Goal: Task Accomplishment & Management: Use online tool/utility

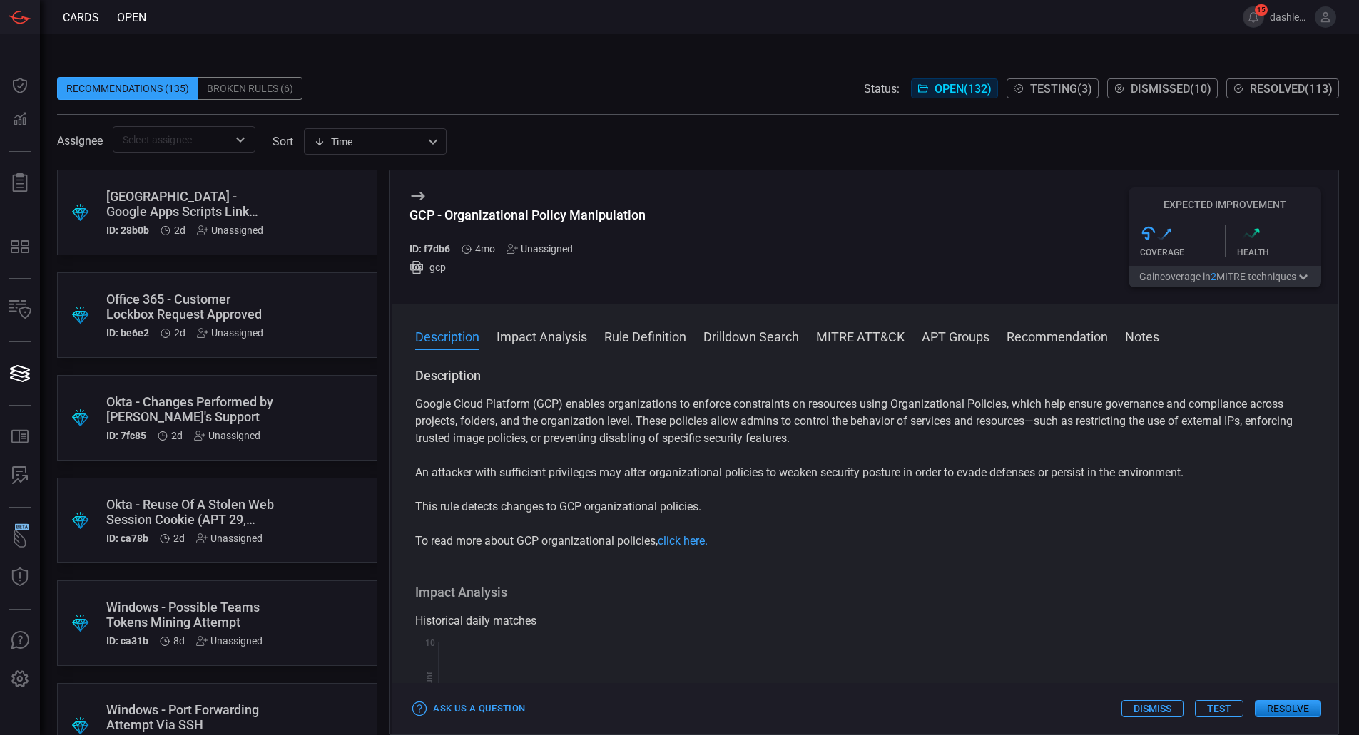
click at [1304, 707] on button "Resolve" at bounding box center [1288, 709] width 66 height 17
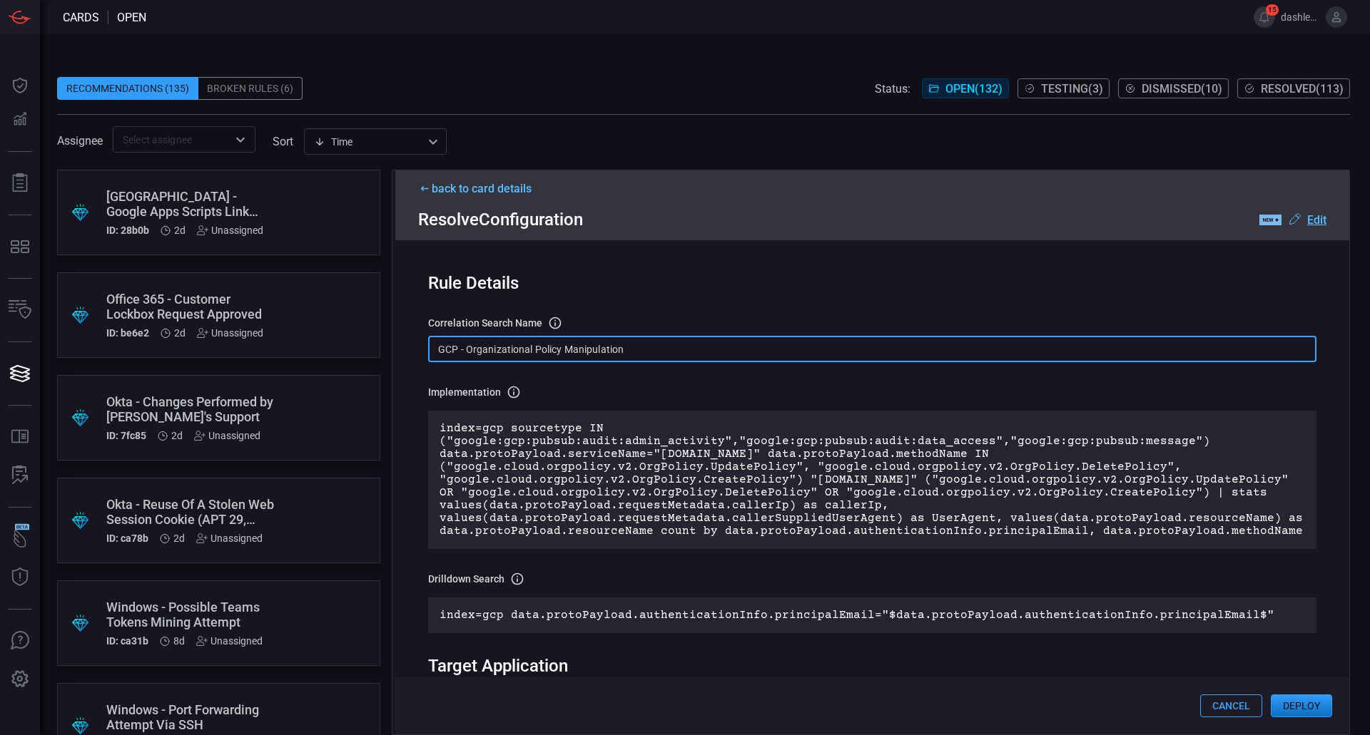
drag, startPoint x: 691, startPoint y: 347, endPoint x: 419, endPoint y: 321, distance: 273.7
click at [419, 321] on div "Rule Details correlation search Name Name of the correlation search that will b…" at bounding box center [872, 487] width 954 height 494
paste input "T1484 -"
type input "T1484 - GCP - Organizational Policy Manipulation"
click at [1314, 217] on u "Edit" at bounding box center [1316, 220] width 19 height 14
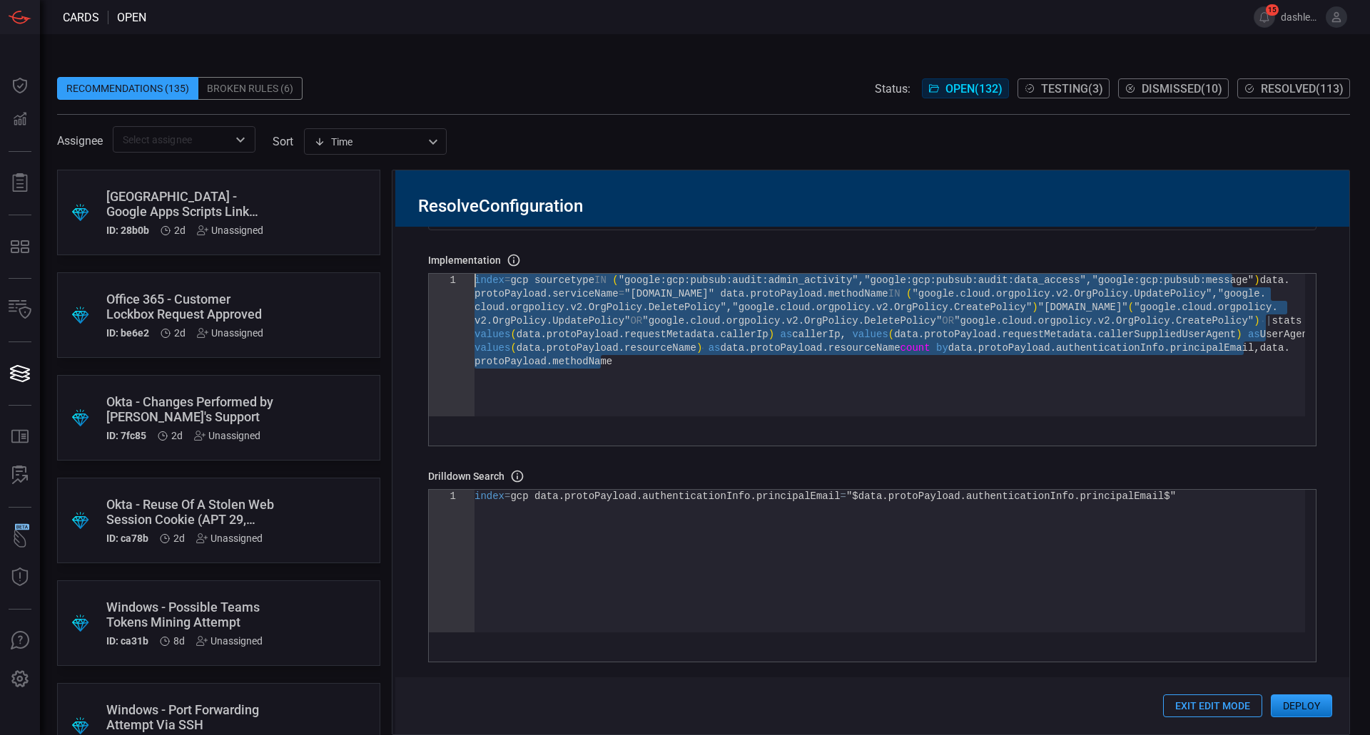
drag, startPoint x: 718, startPoint y: 402, endPoint x: 384, endPoint y: 223, distance: 379.5
click at [474, 274] on div "index = gcp sourcetype IN ( "google:gcp:pubsub:audit:admin_activity" , "google:…" at bounding box center [889, 386] width 830 height 224
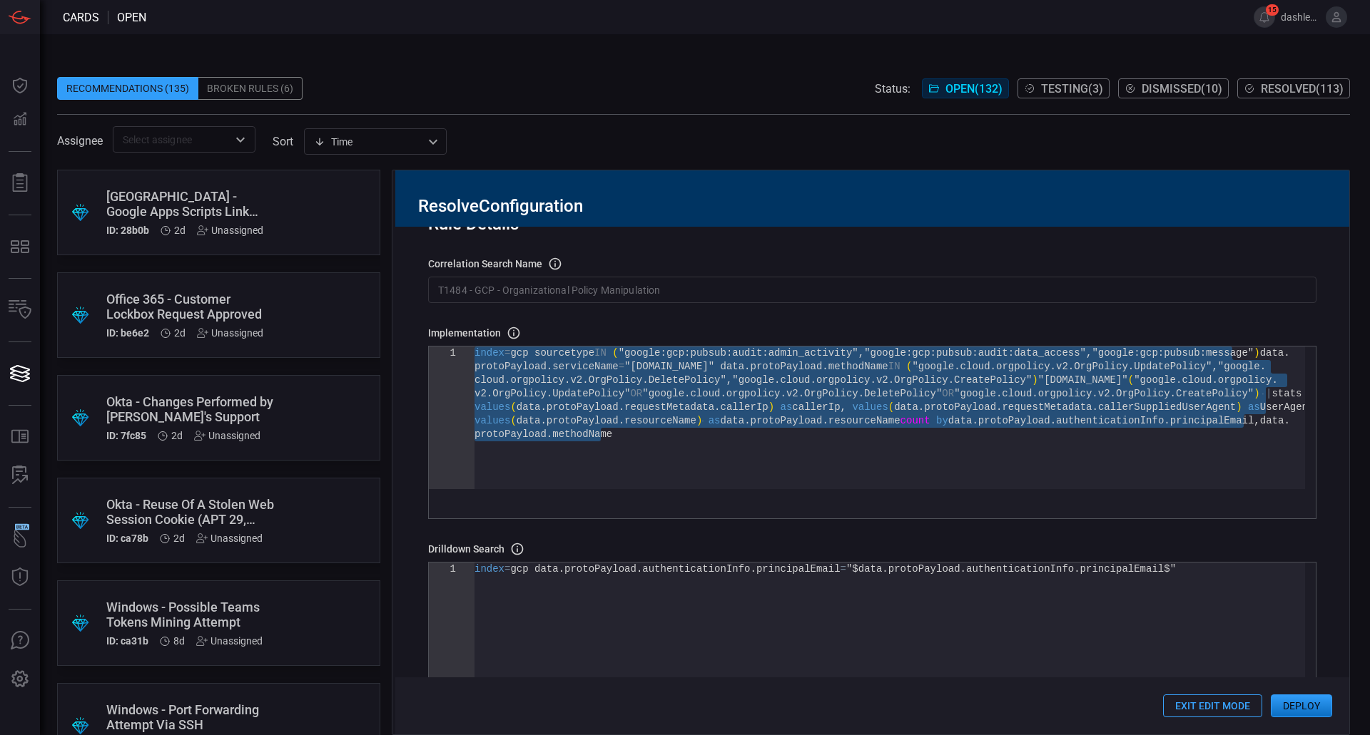
scroll to position [45, 0]
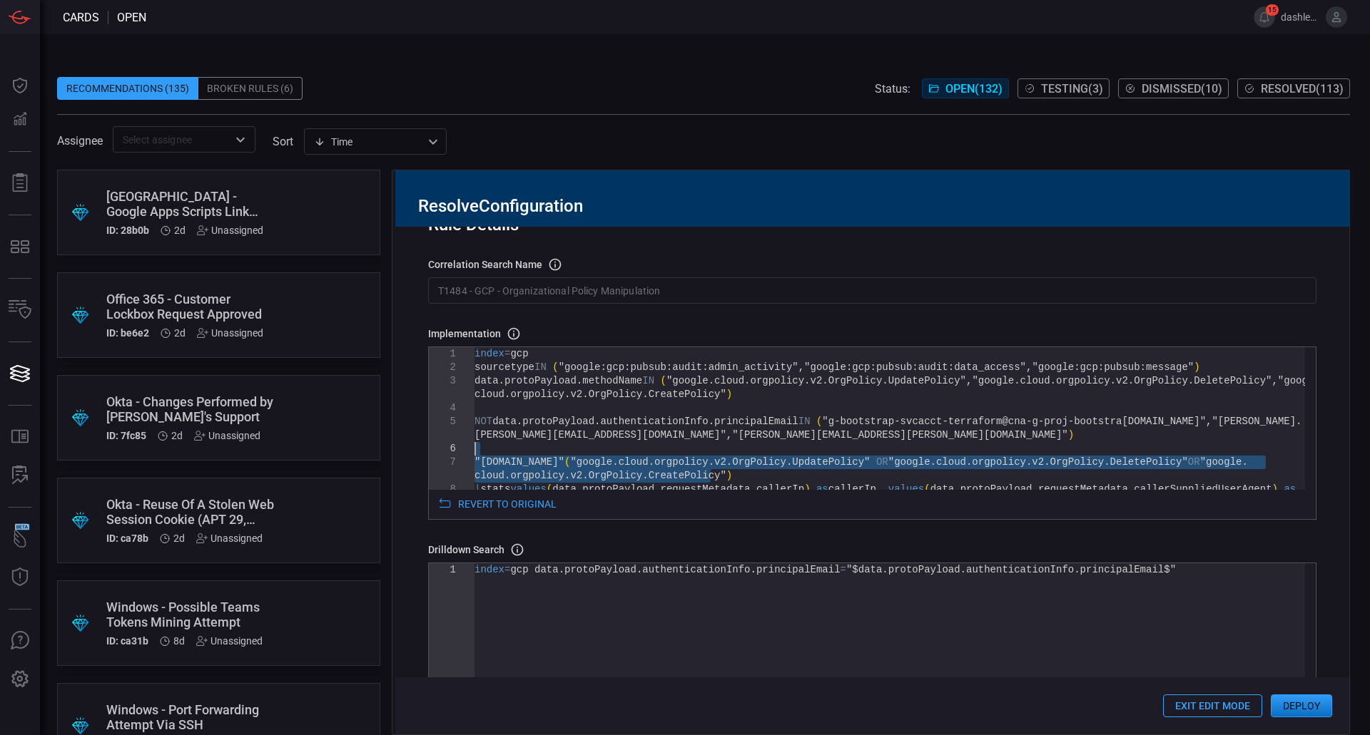
type textarea "type IN ("google:gcp:pubsub:audit:admin_activity","google:gcp:pubsub:audit:data…"
drag, startPoint x: 723, startPoint y: 478, endPoint x: 472, endPoint y: 462, distance: 251.6
click at [474, 462] on div ""orgpolicy.googleapis.com" ( "google.cloud.orgpolicy.v2.OrgPolicy.UpdatePolicy"…" at bounding box center [889, 506] width 830 height 319
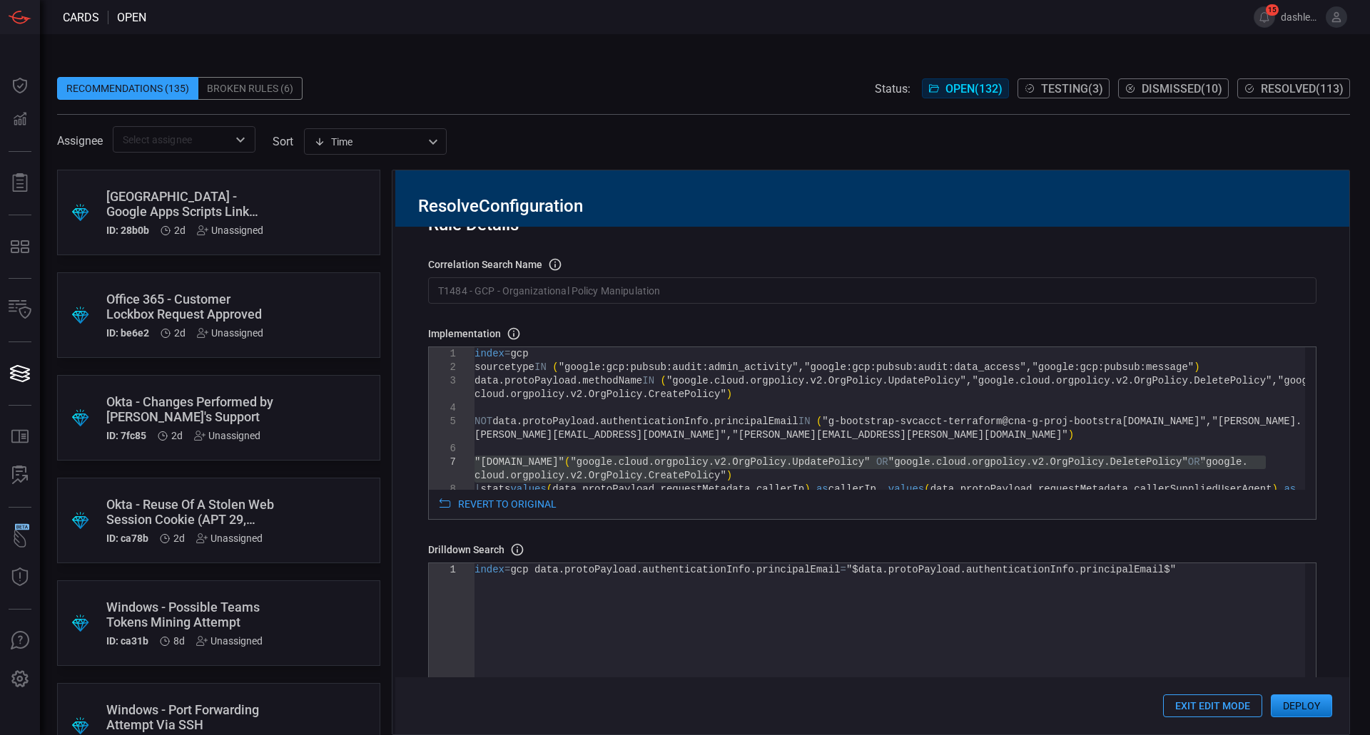
click at [831, 310] on div "Rule Details correlation search Name Name of the correlation search that will b…" at bounding box center [872, 481] width 954 height 508
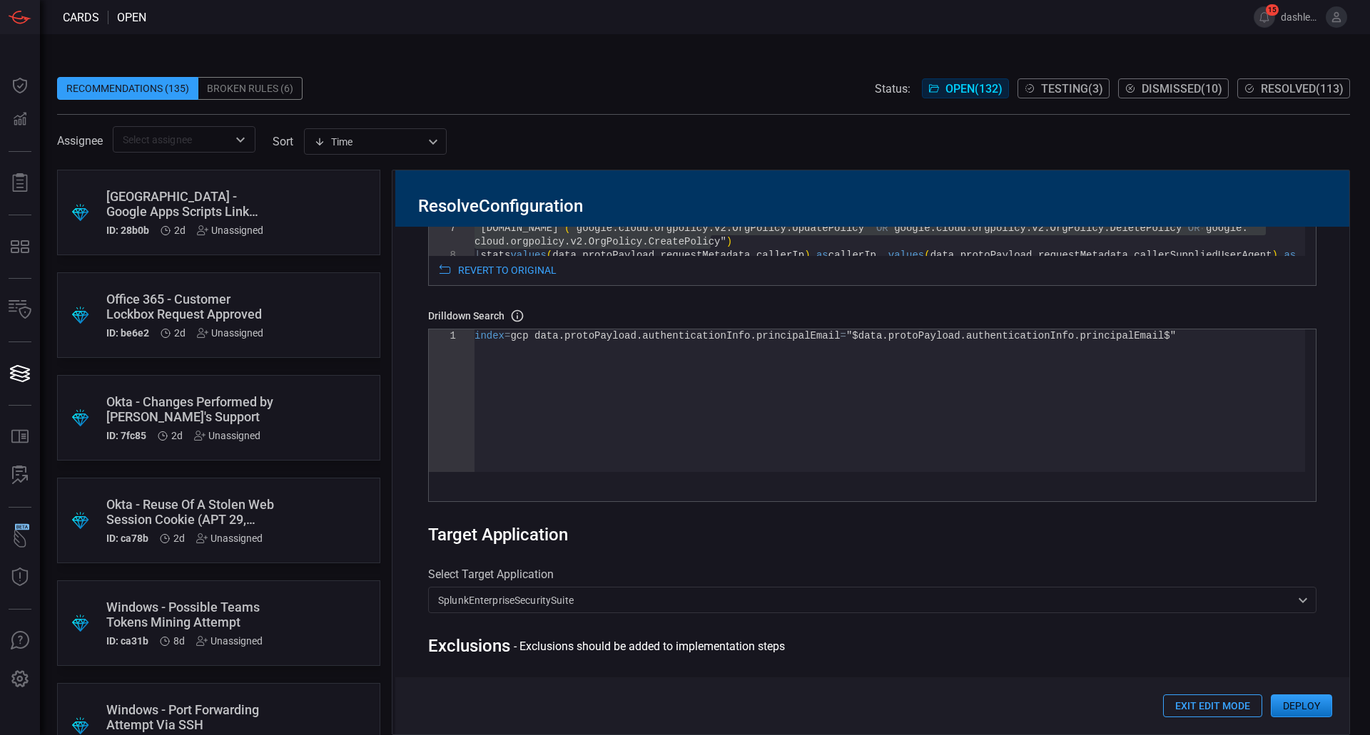
scroll to position [556, 0]
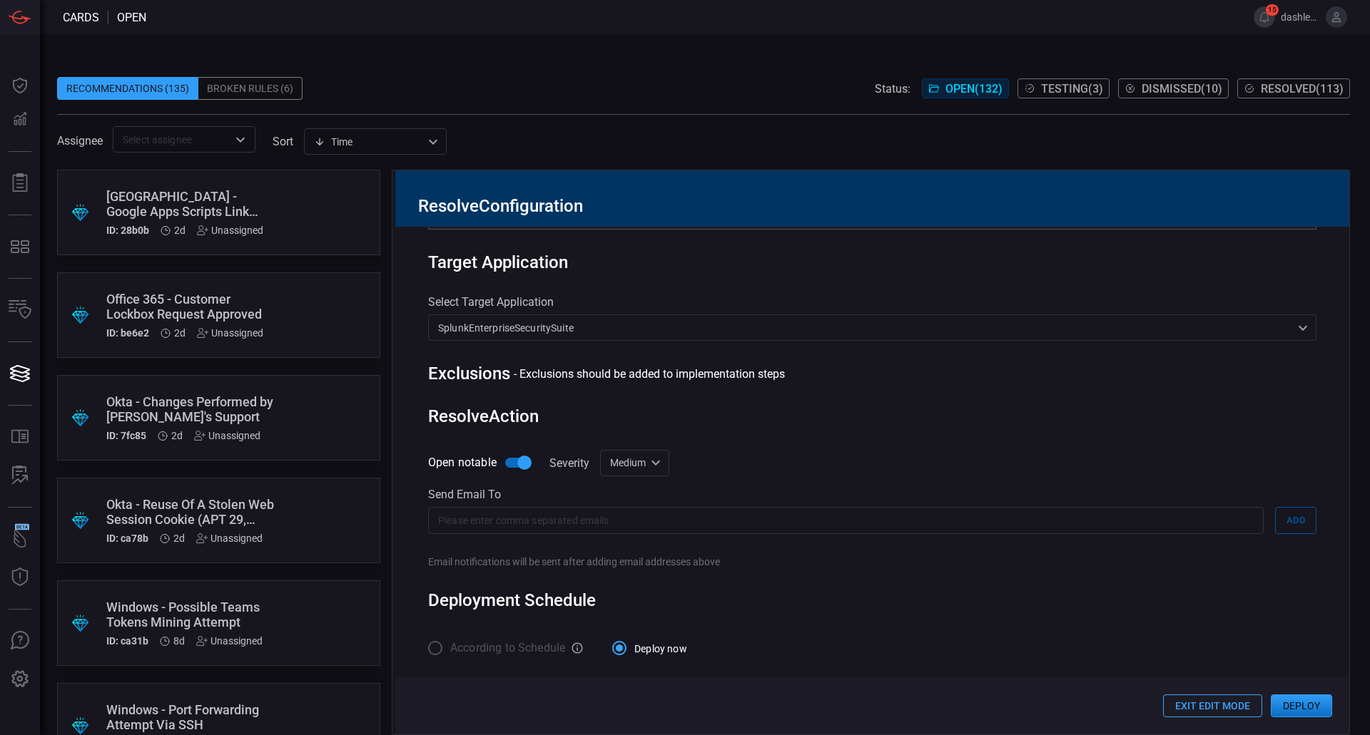
click at [594, 516] on input "text" at bounding box center [845, 520] width 835 height 26
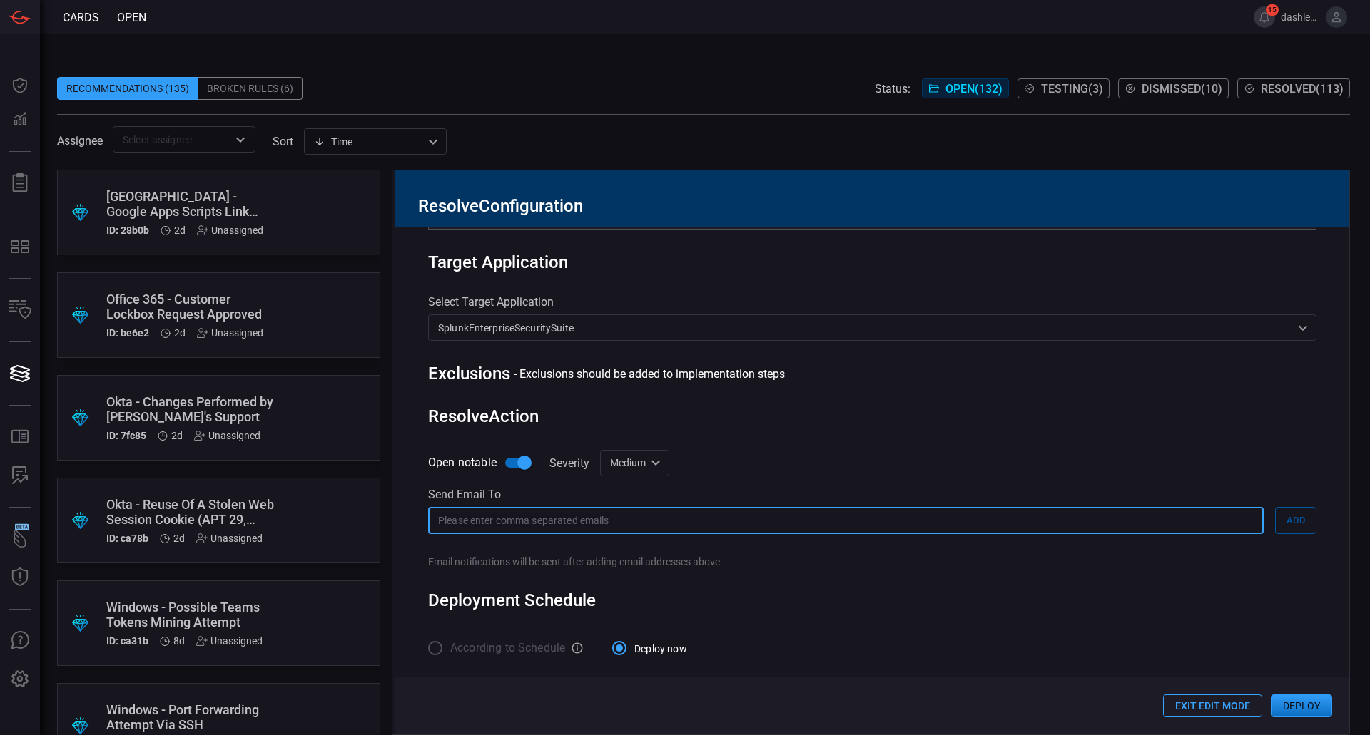
click at [1308, 699] on button "Deploy" at bounding box center [1301, 706] width 61 height 23
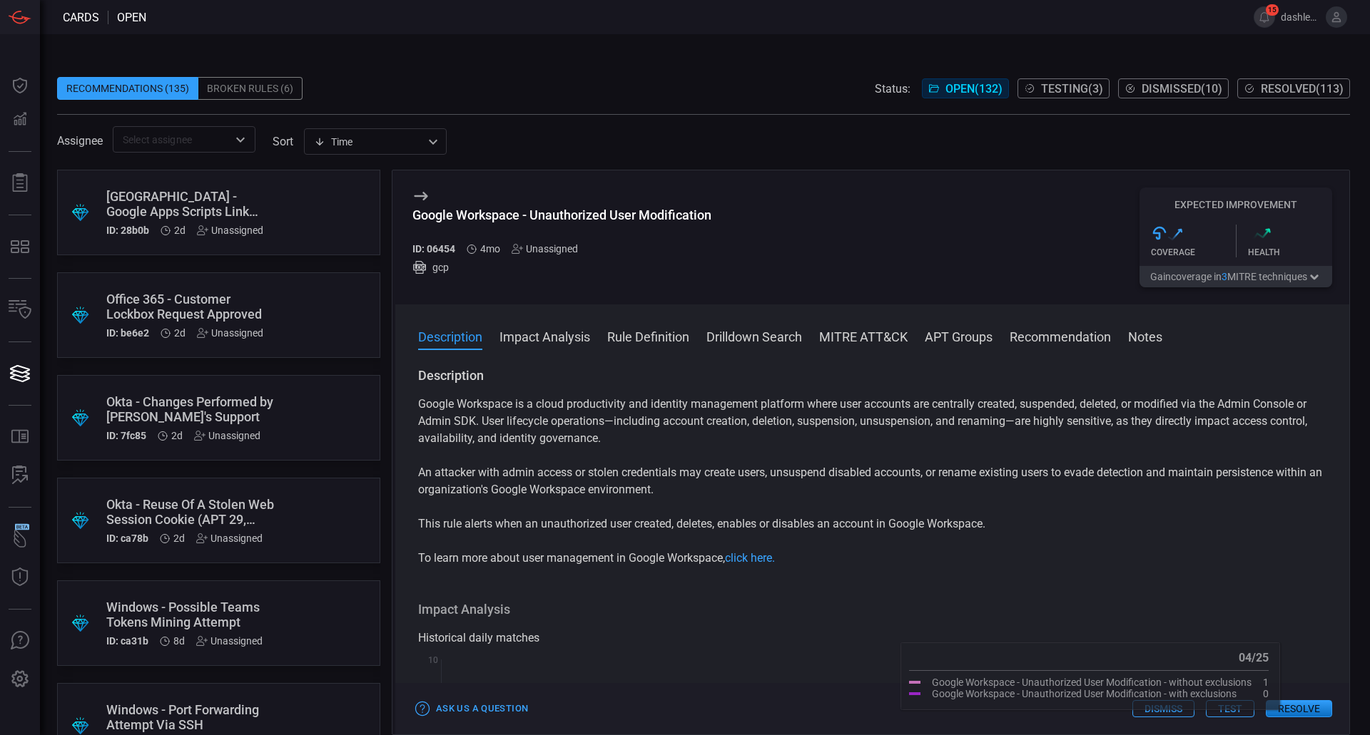
click at [1300, 707] on button "Resolve" at bounding box center [1299, 709] width 66 height 17
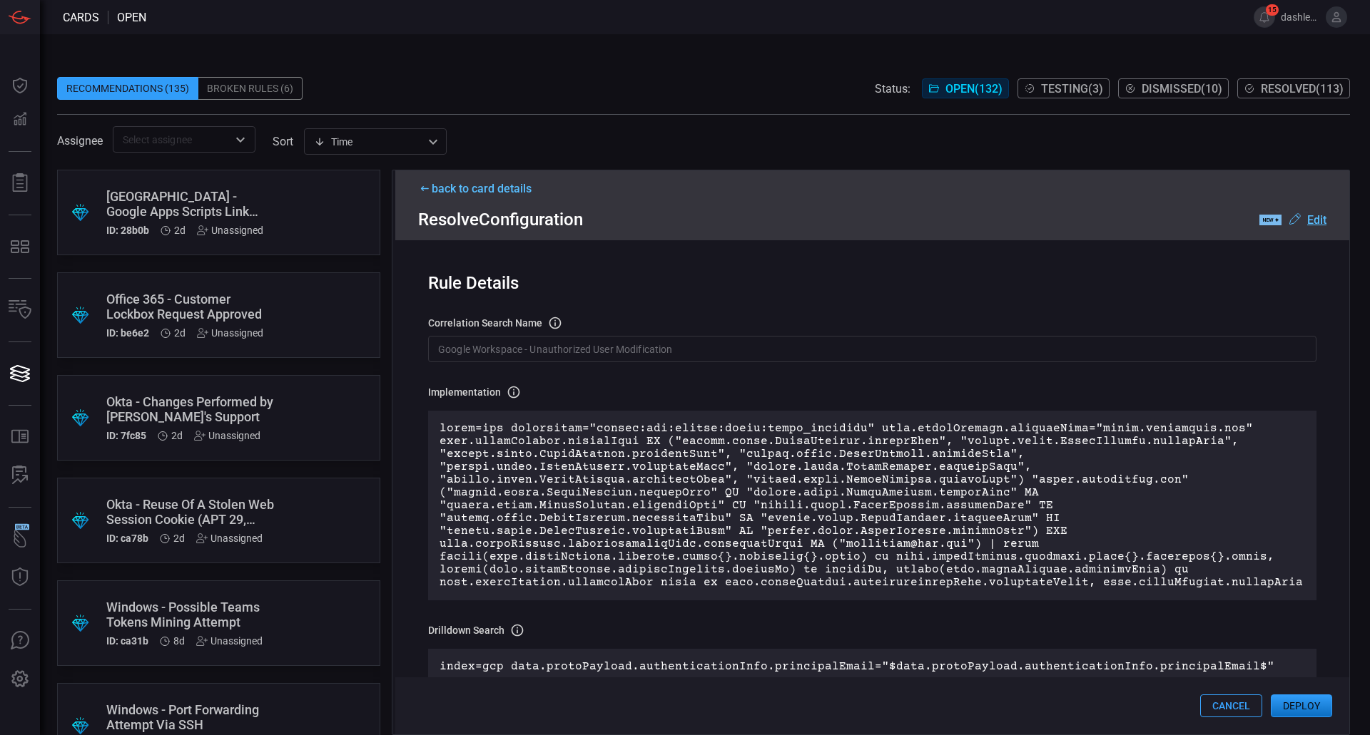
click at [1313, 221] on u "Edit" at bounding box center [1316, 220] width 19 height 14
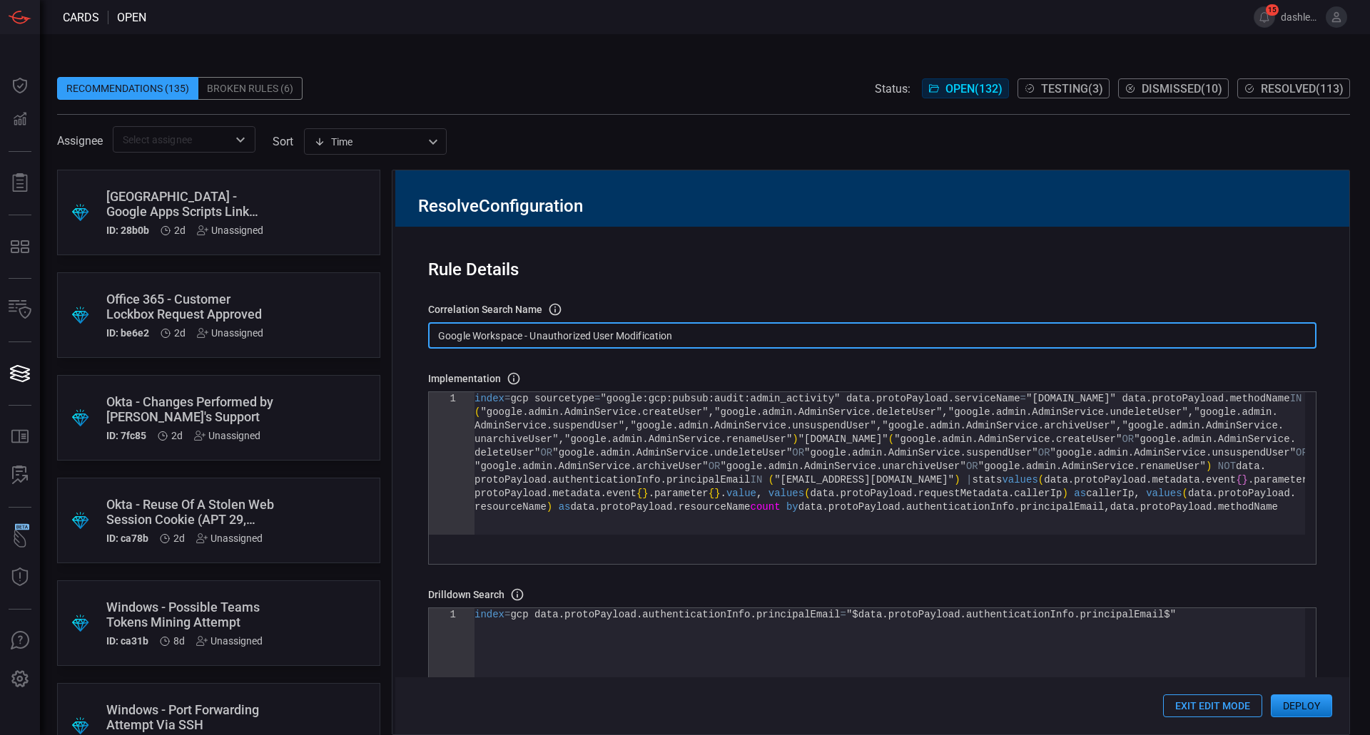
click at [856, 336] on input "Google Workspace - Unauthorized User Modification" at bounding box center [872, 335] width 888 height 26
paste input "T1098 - GCP"
type input "T1098 - GCP - Unauthorized User Modification"
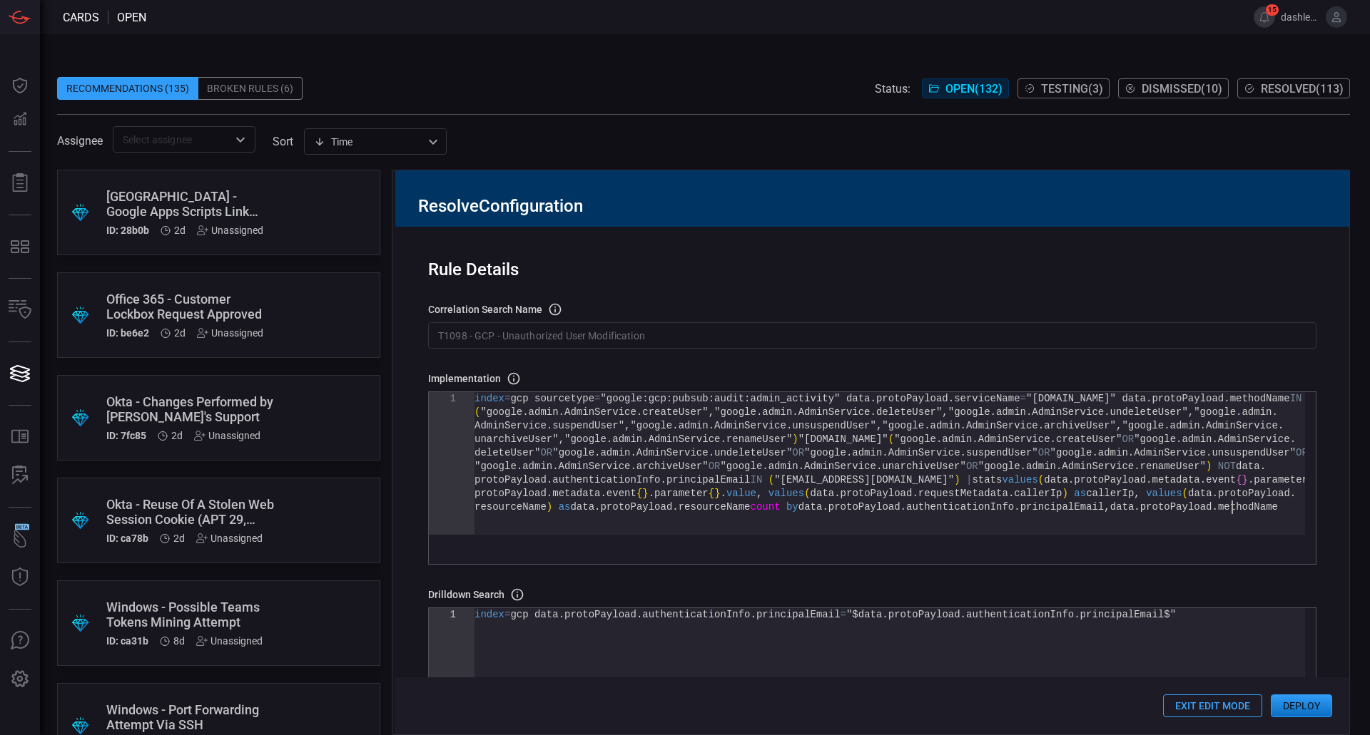
click at [728, 521] on div "index = gcp sourcetype = "google:gcp:pubsub:audit:admin_activity" data . protoP…" at bounding box center [889, 517] width 830 height 251
click at [727, 497] on div "index = gcp sourcetype = "google:gcp:pubsub:audit:admin_activity" data . protoP…" at bounding box center [889, 517] width 830 height 251
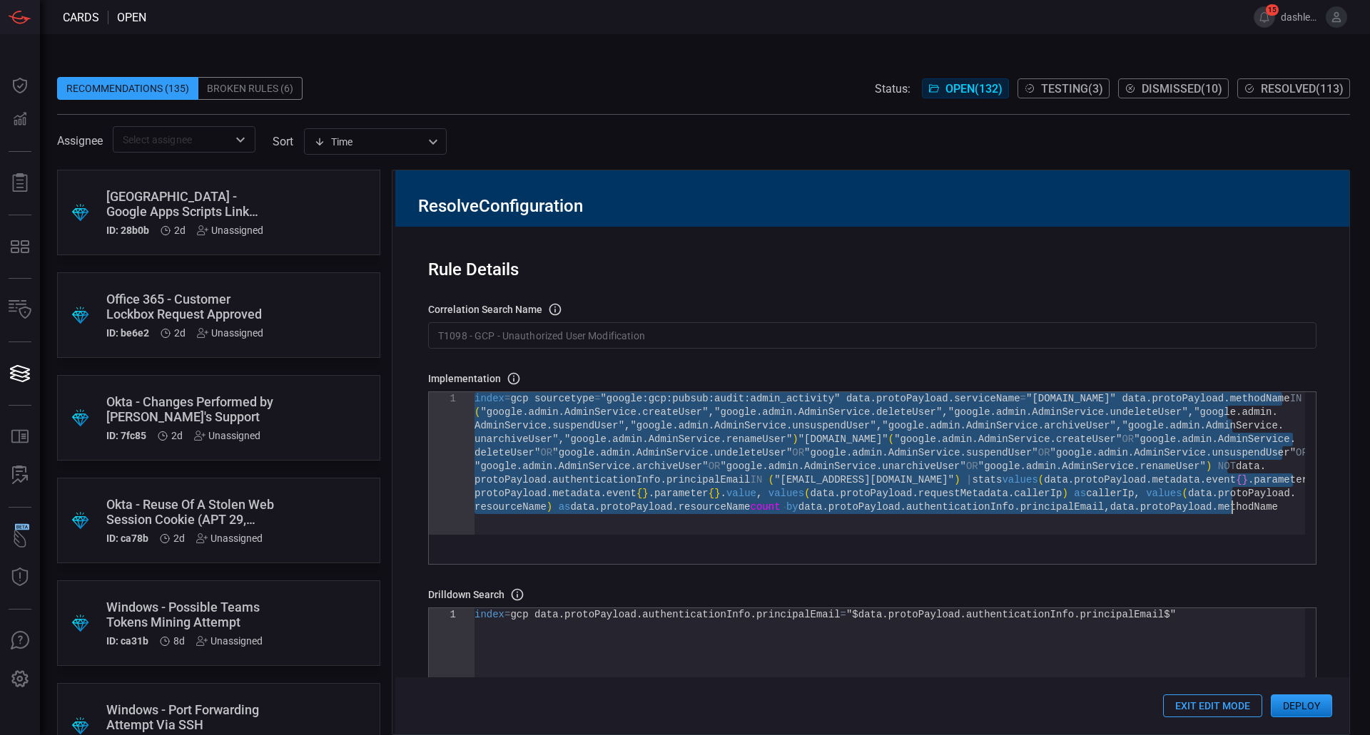
click at [742, 377] on div "Implementation Definition of the correlation search that will be created in the…" at bounding box center [872, 379] width 888 height 14
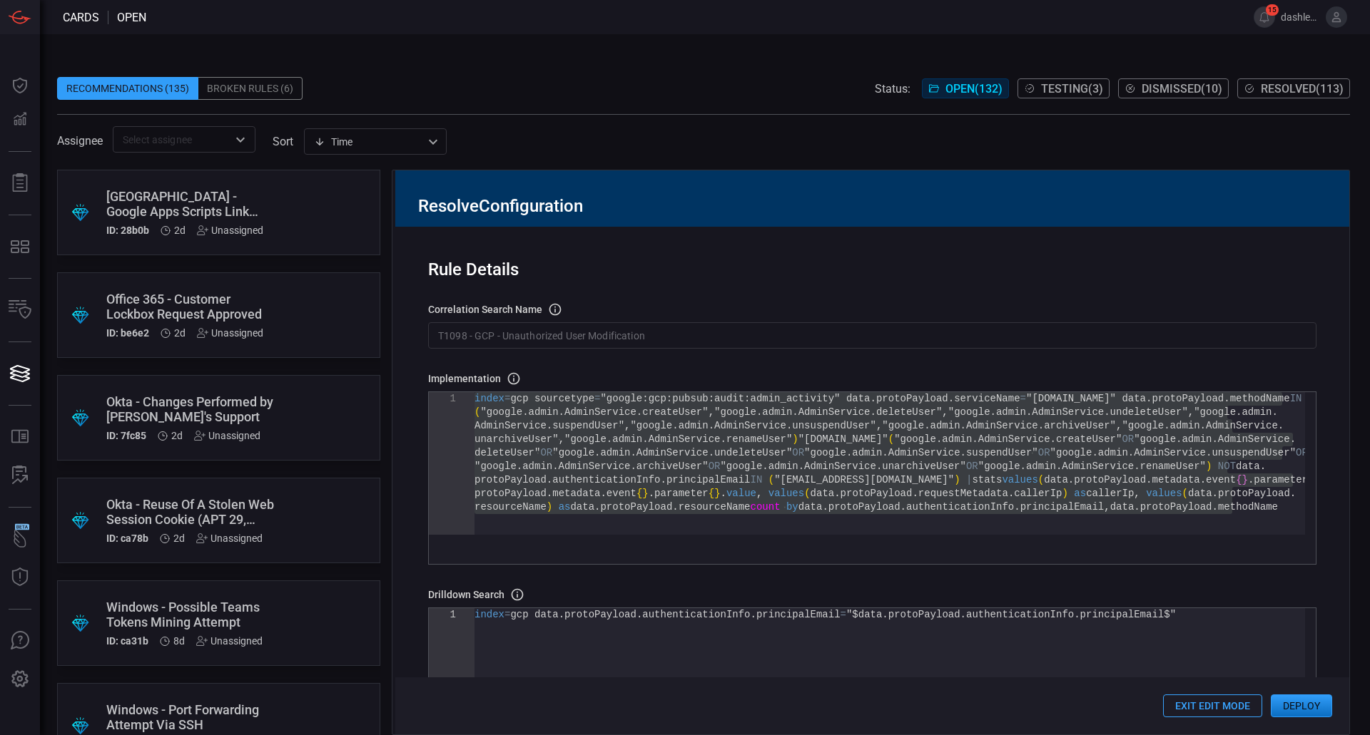
click at [697, 512] on div "index = gcp sourcetype = "google:gcp:pubsub:audit:admin_activity" data . protoP…" at bounding box center [889, 517] width 830 height 251
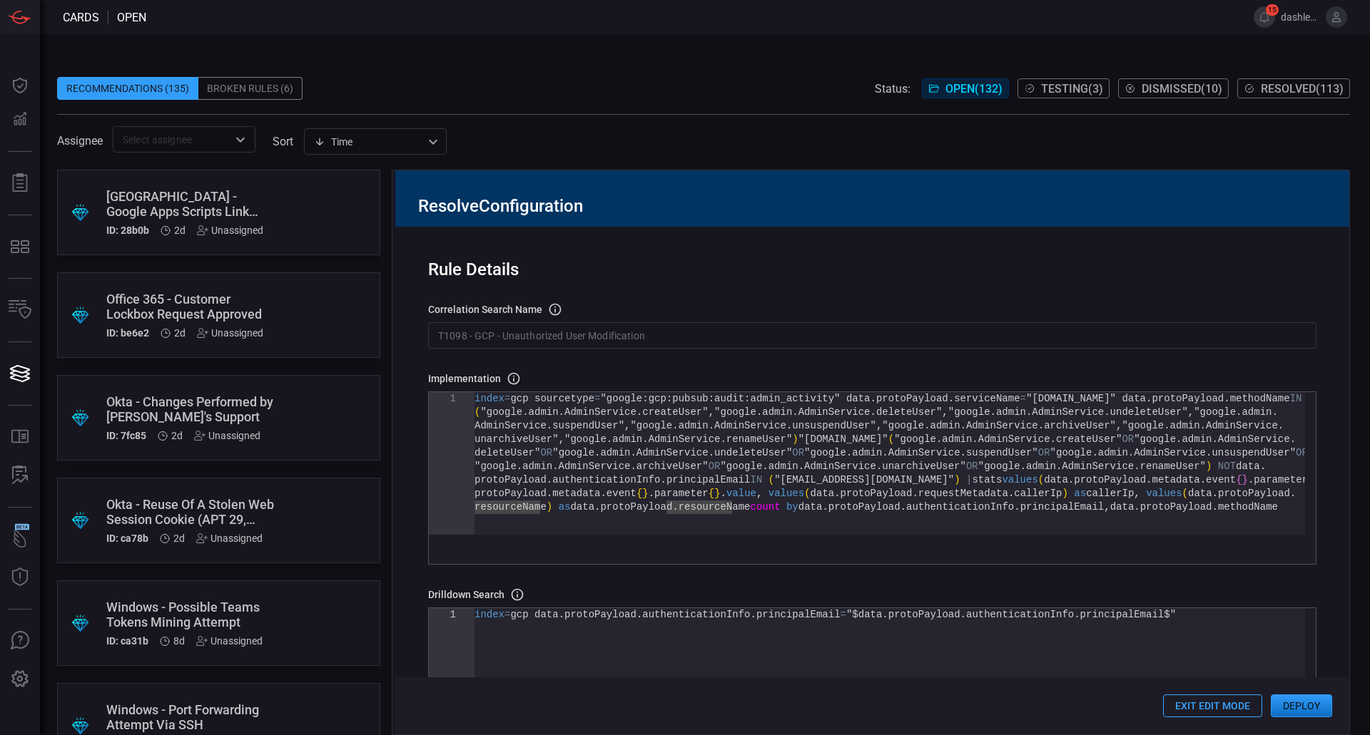
type textarea "index=gcp sourcetype="google:gcp:pubsub:audit:admin_activity" data.protoPayload…"
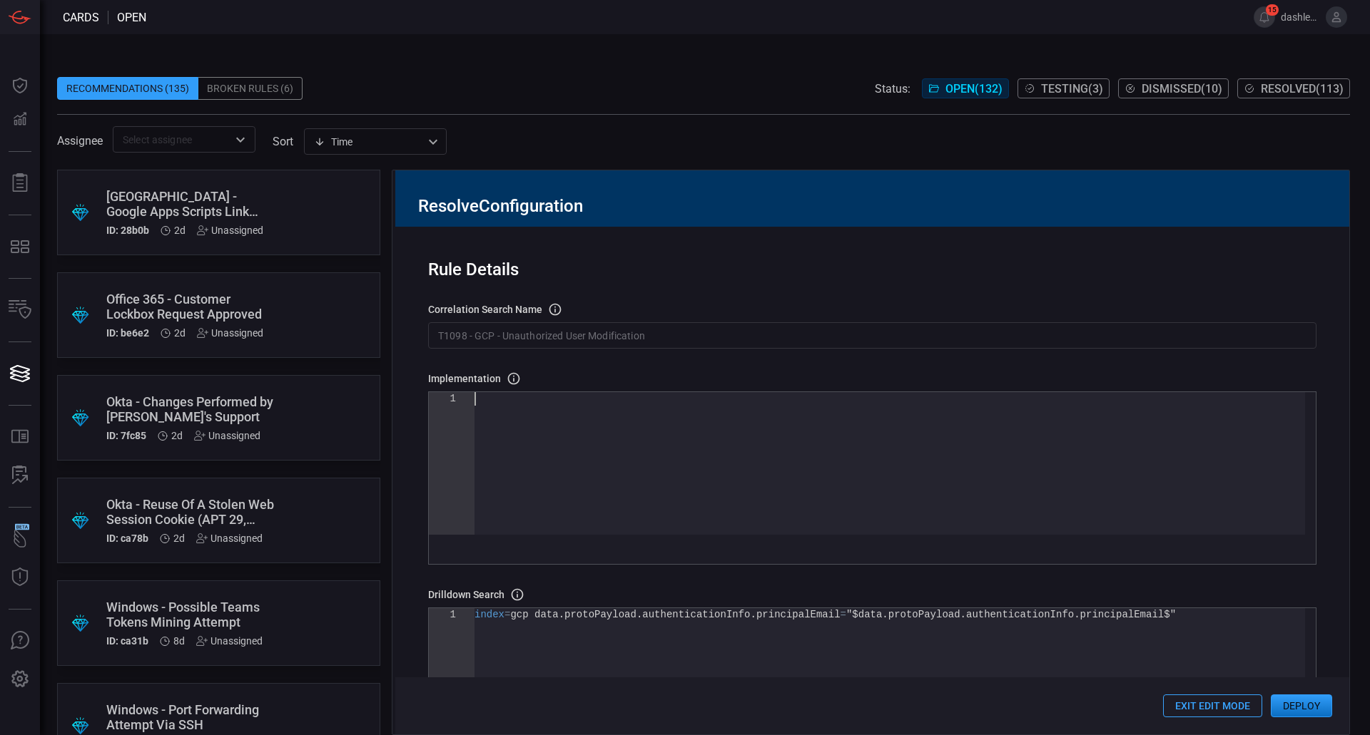
type textarea "| stats values(data.protoPayload.metadata.event{}.parameter{}.value) as data.pr…"
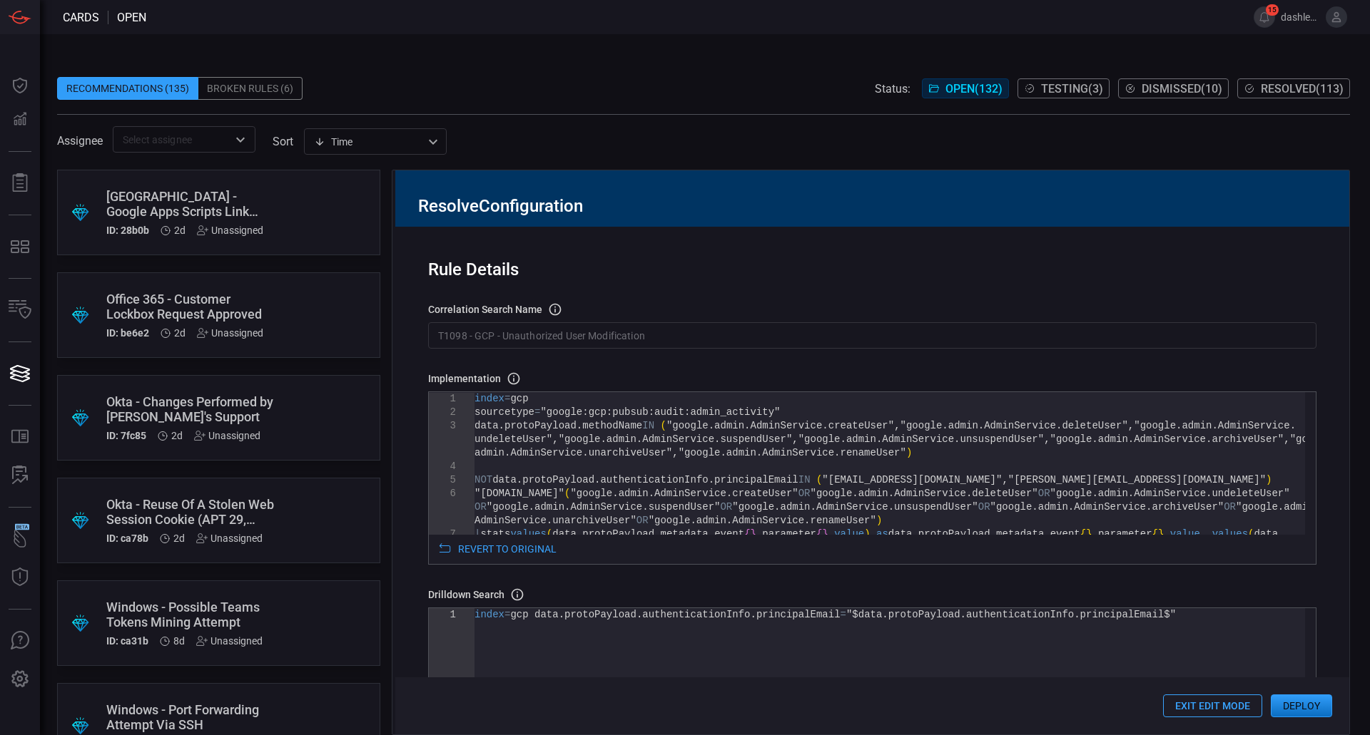
click at [1310, 704] on button "Deploy" at bounding box center [1301, 706] width 61 height 23
